Goal: Transaction & Acquisition: Purchase product/service

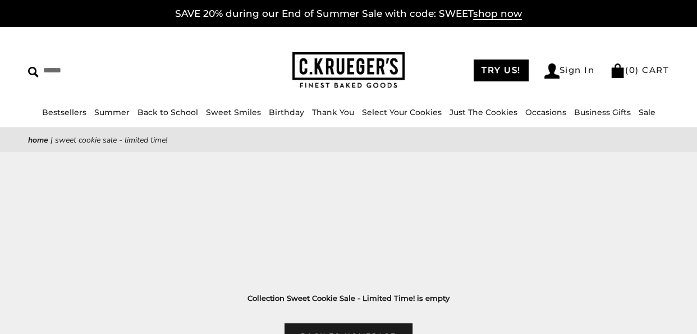
scroll to position [224, 0]
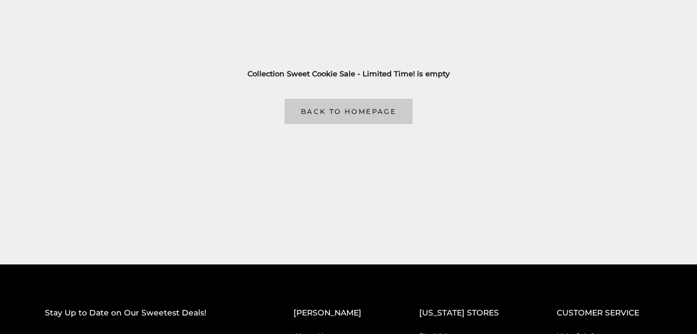
click at [390, 116] on link "Back to homepage" at bounding box center [348, 111] width 128 height 25
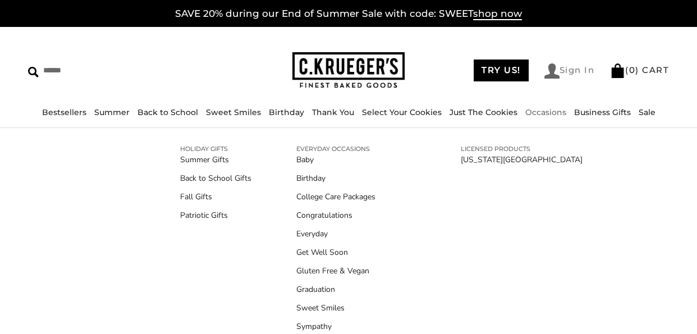
click at [559, 71] on link "Sign In" at bounding box center [569, 70] width 50 height 15
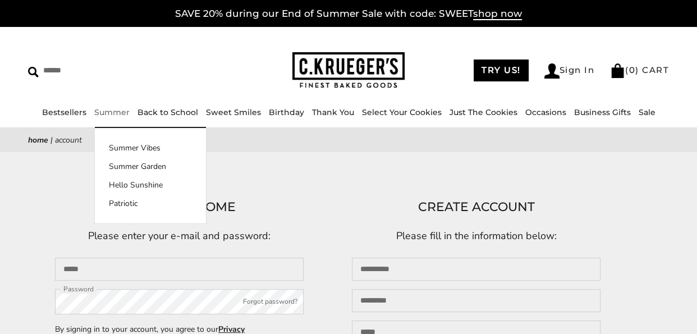
click at [127, 113] on link "Summer" at bounding box center [111, 112] width 35 height 10
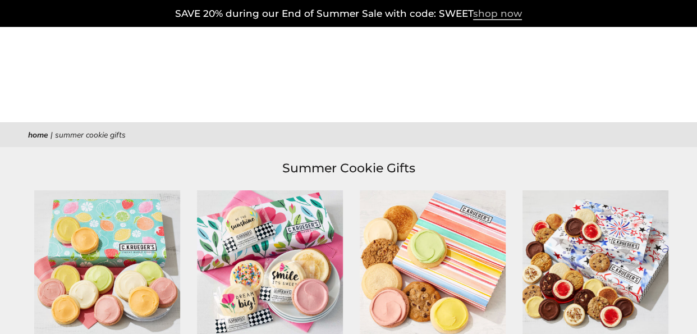
click at [485, 13] on span "shop now" at bounding box center [497, 14] width 49 height 12
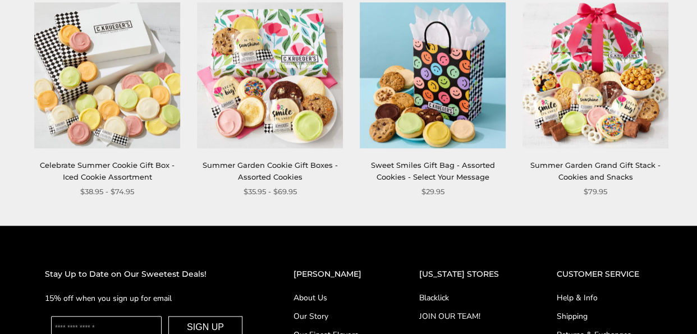
scroll to position [1077, 0]
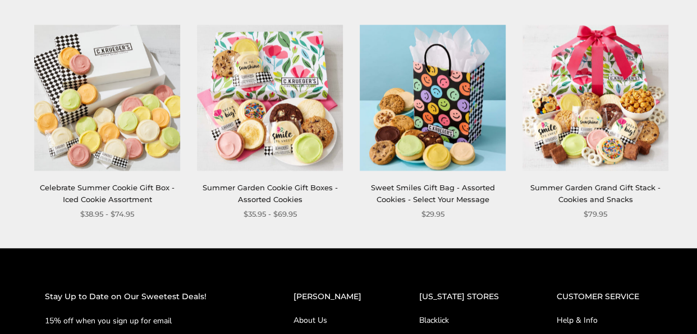
click at [296, 155] on img at bounding box center [270, 98] width 146 height 146
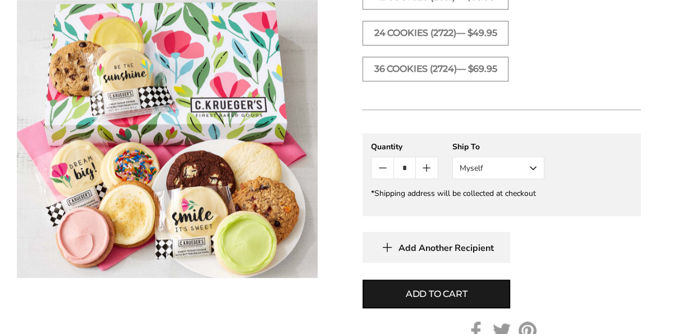
scroll to position [1118, 0]
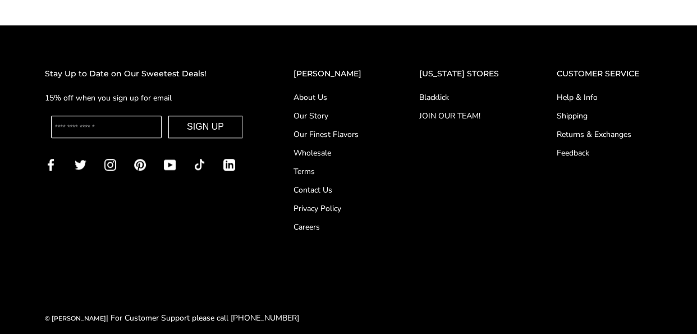
click at [530, 271] on div "Stay Up to Date on Our Sweetest Deals! 15% off when you sign up for email SIGN …" at bounding box center [348, 195] width 697 height 257
